Goal: Transaction & Acquisition: Obtain resource

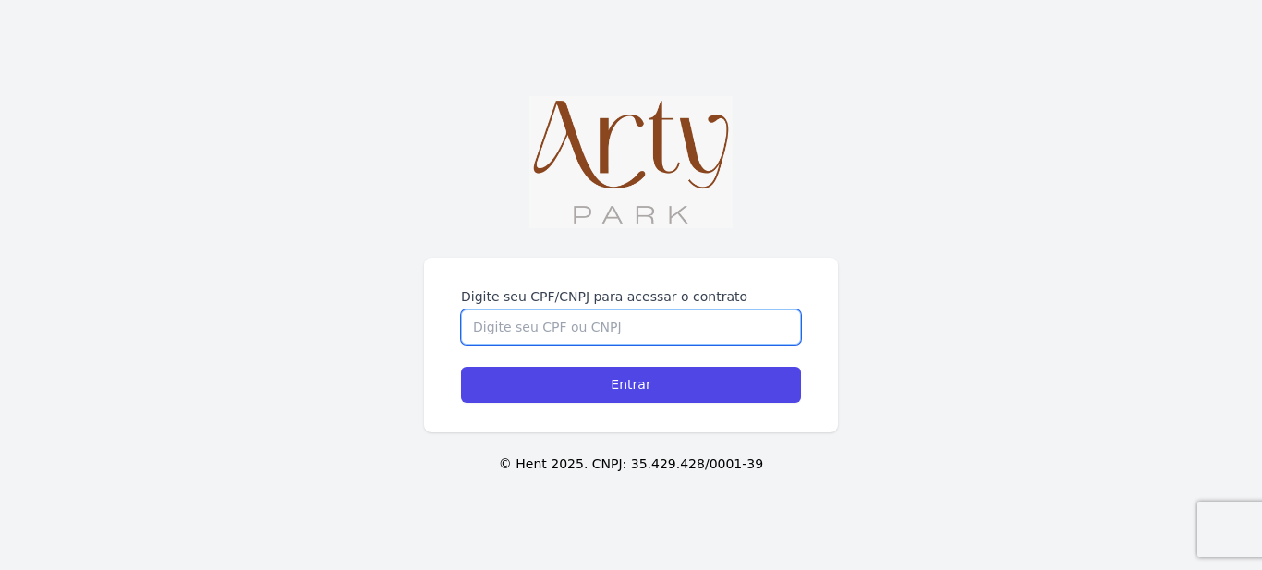
click at [598, 309] on input "Digite seu CPF/CNPJ para acessar o contrato" at bounding box center [631, 326] width 340 height 35
type input "04784986081"
click at [461, 367] on input "Entrar" at bounding box center [631, 385] width 340 height 36
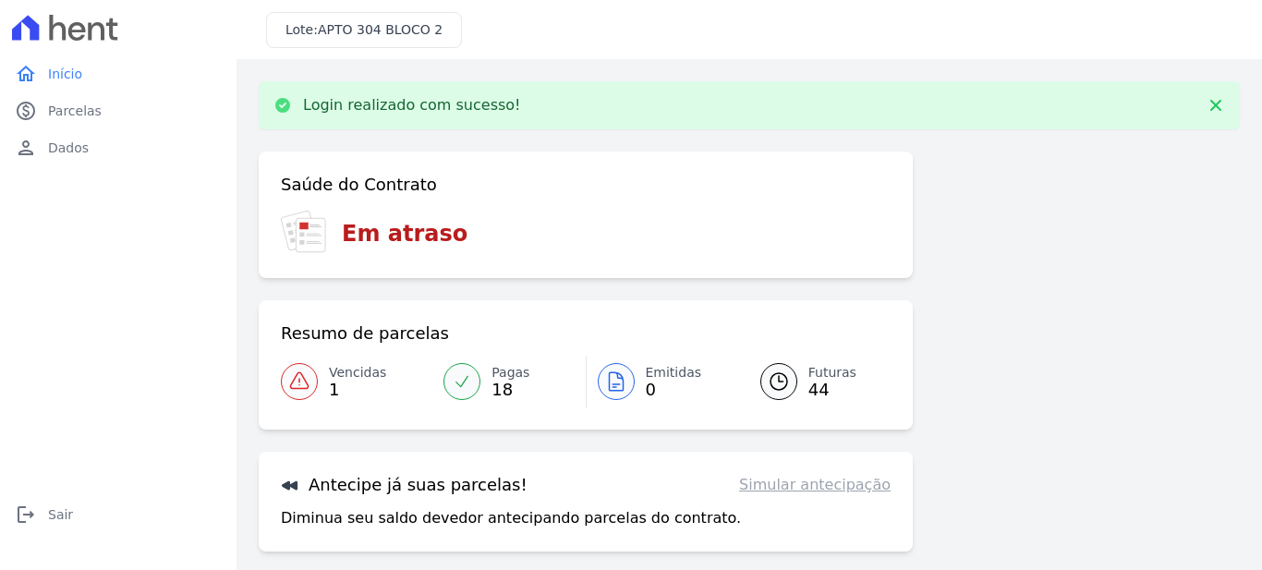
click at [333, 388] on span "1" at bounding box center [357, 389] width 57 height 15
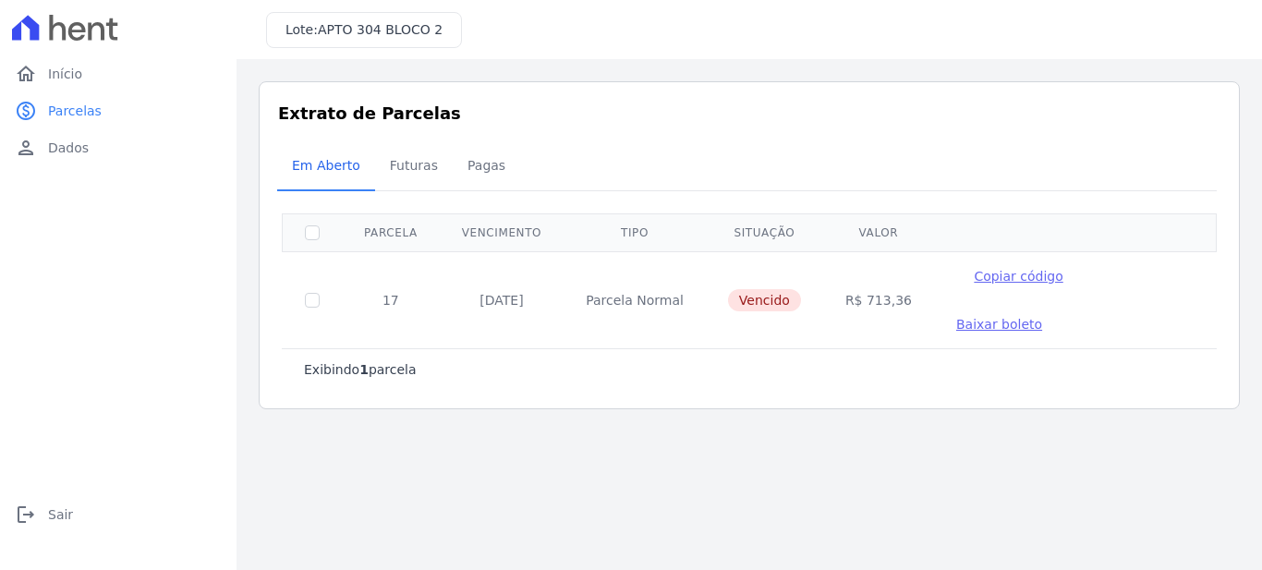
click at [1064, 300] on td "Baixar boleto" at bounding box center [999, 324] width 130 height 48
click at [1042, 317] on span "Baixar boleto" at bounding box center [999, 324] width 86 height 15
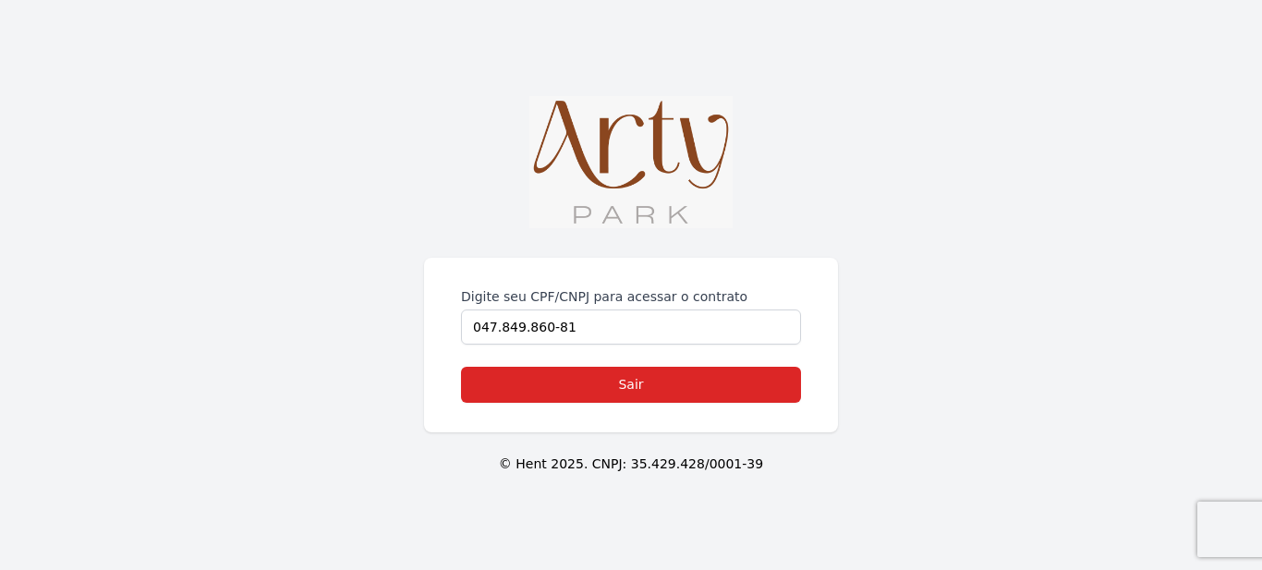
click at [593, 191] on img at bounding box center [630, 162] width 203 height 132
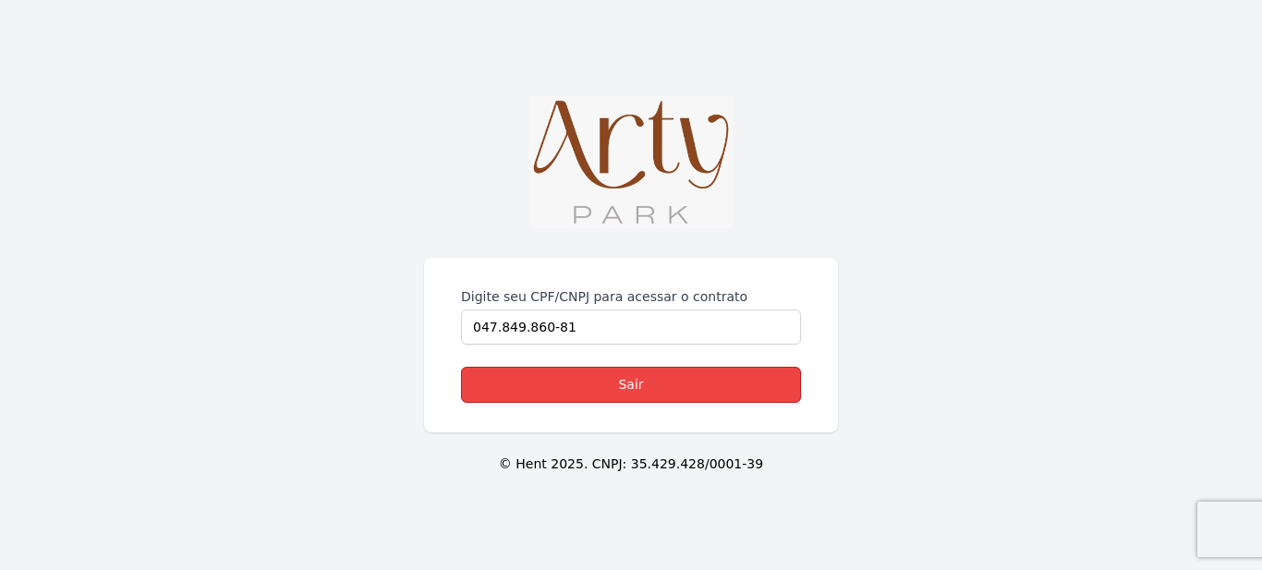
click at [603, 367] on link "Sair" at bounding box center [631, 385] width 340 height 36
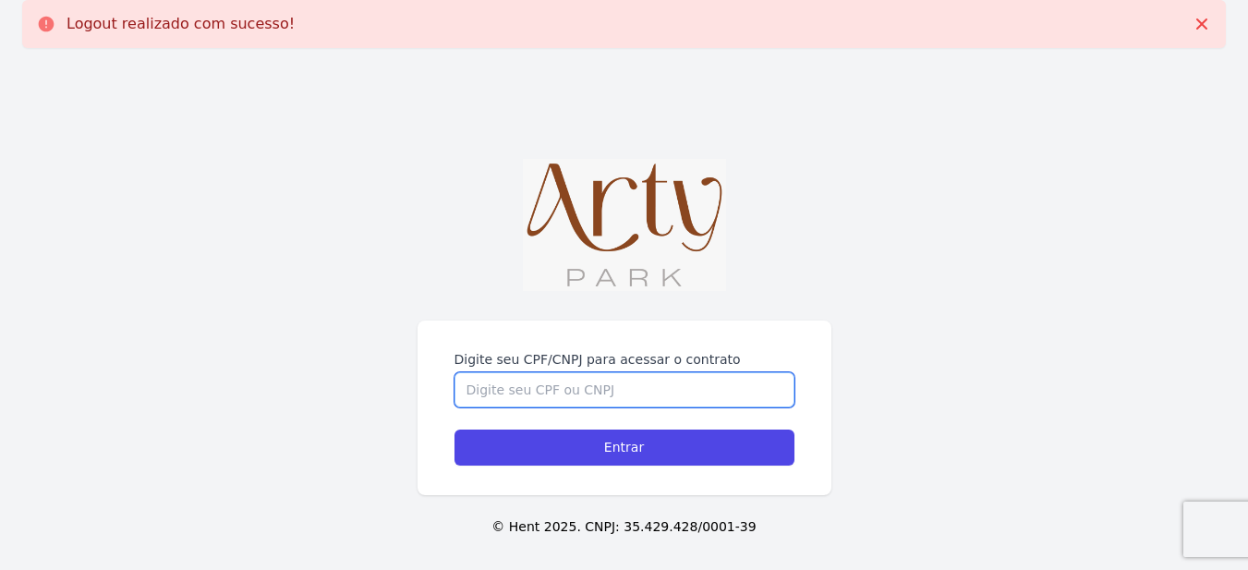
click at [585, 385] on input "Digite seu CPF/CNPJ para acessar o contrato" at bounding box center [625, 389] width 340 height 35
type input "04784986081"
click at [455, 430] on input "Entrar" at bounding box center [625, 448] width 340 height 36
click at [585, 385] on input "Digite seu CPF/CNPJ para acessar o contrato" at bounding box center [625, 389] width 340 height 35
type input "04784986081"
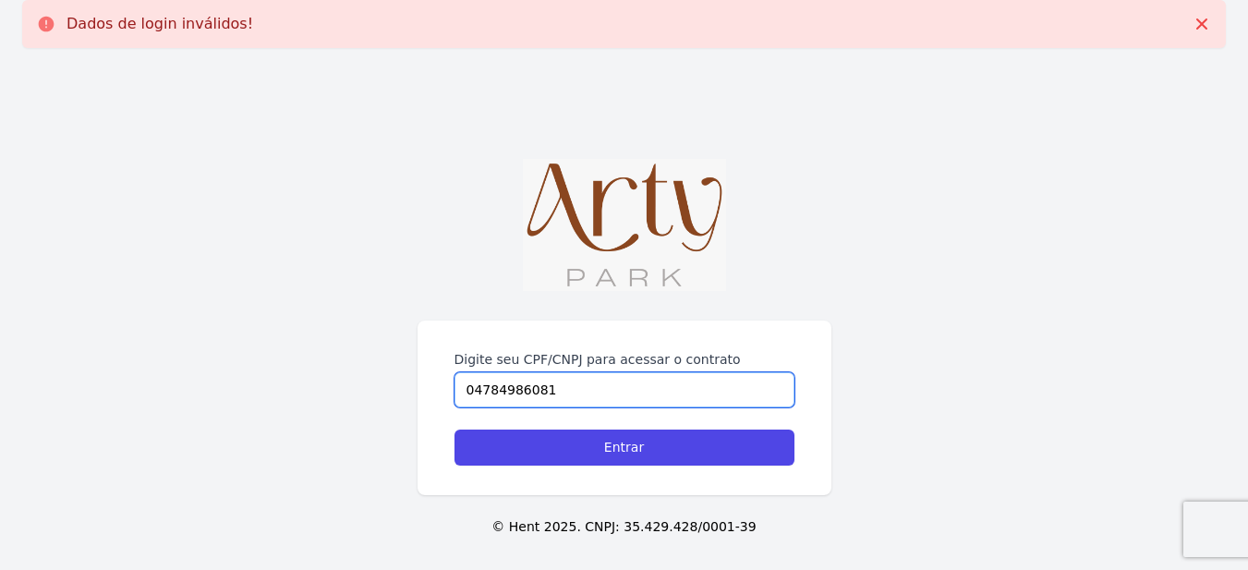
click at [455, 430] on input "Entrar" at bounding box center [625, 448] width 340 height 36
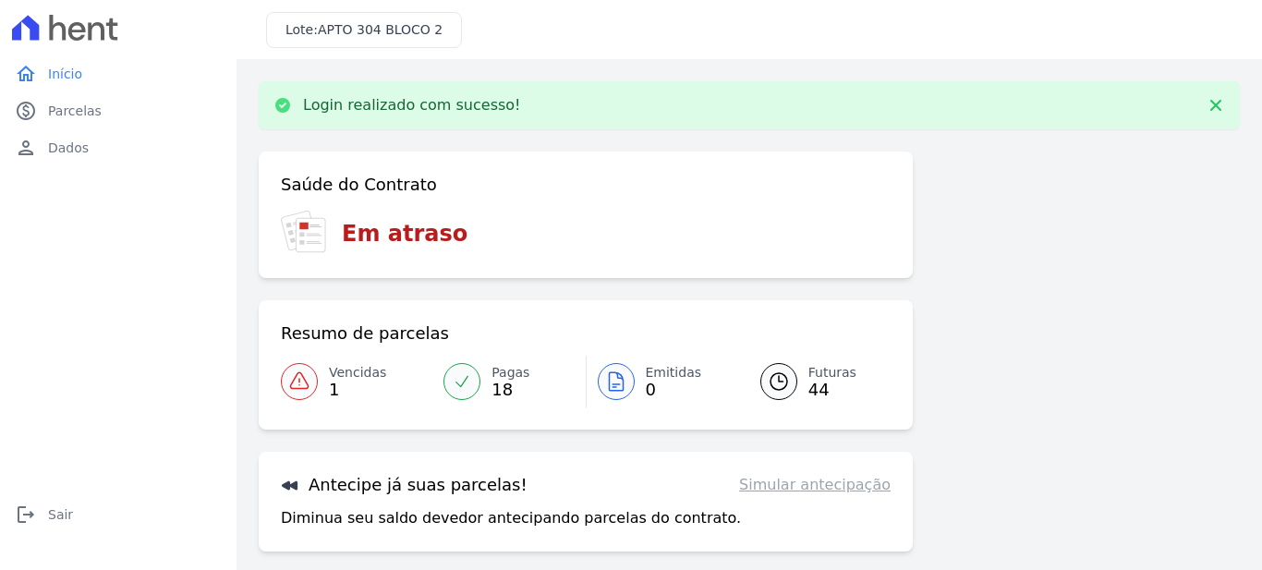
click at [822, 379] on span "Futuras" at bounding box center [832, 372] width 48 height 19
